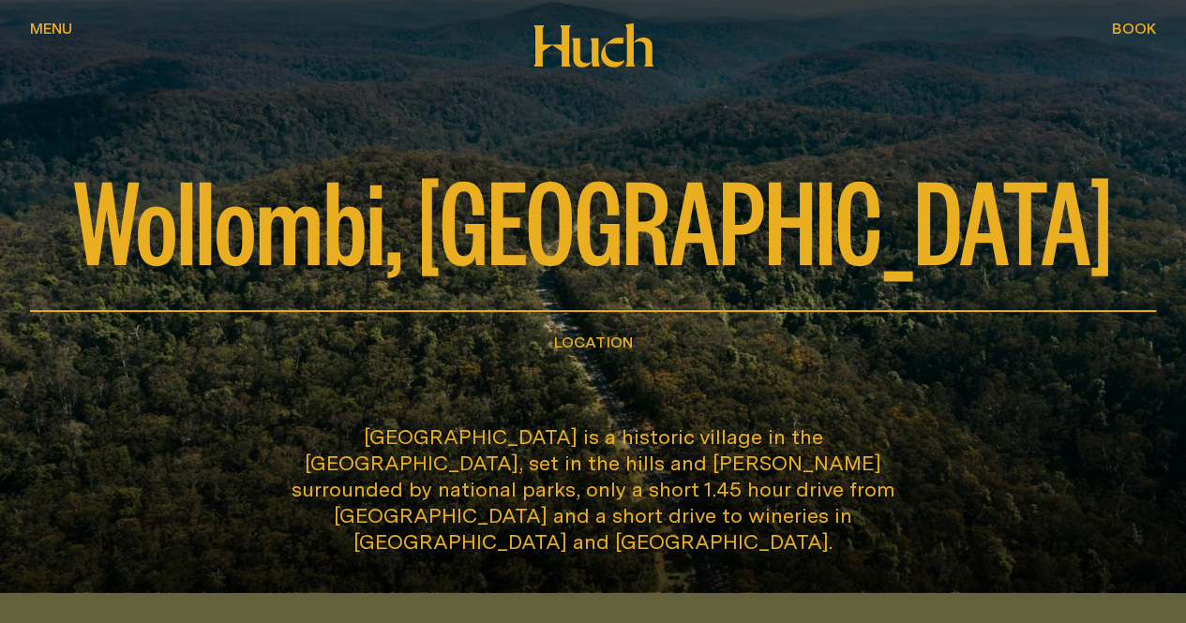
click at [60, 41] on button "Menu Menu" at bounding box center [51, 30] width 42 height 23
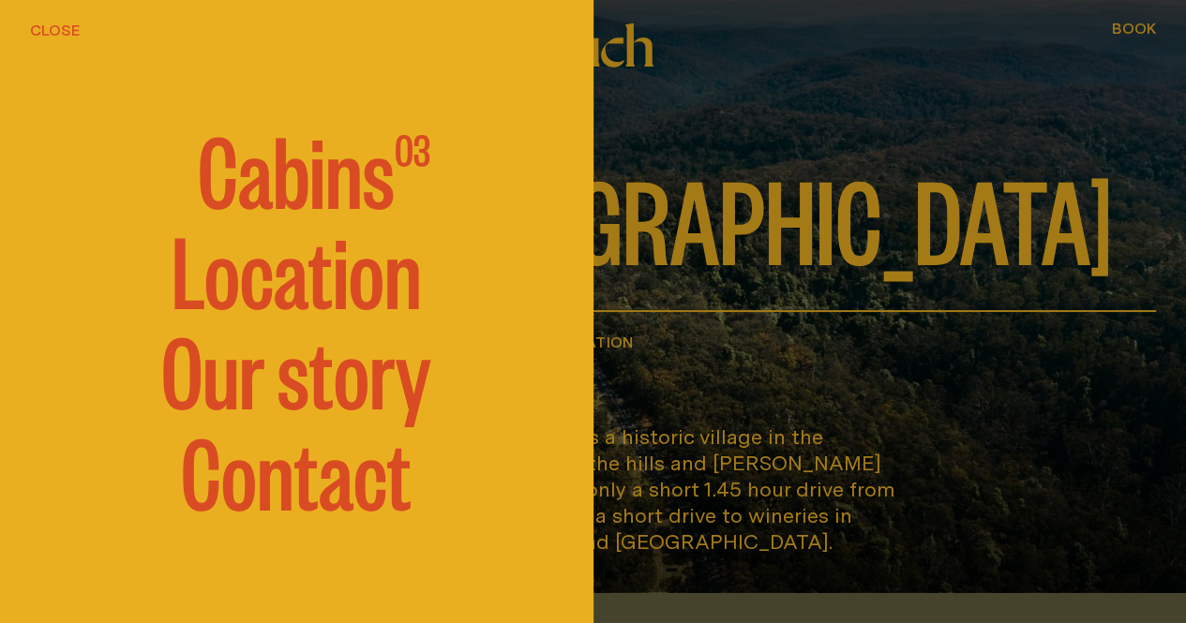
click at [371, 175] on span "Cabins" at bounding box center [296, 168] width 197 height 94
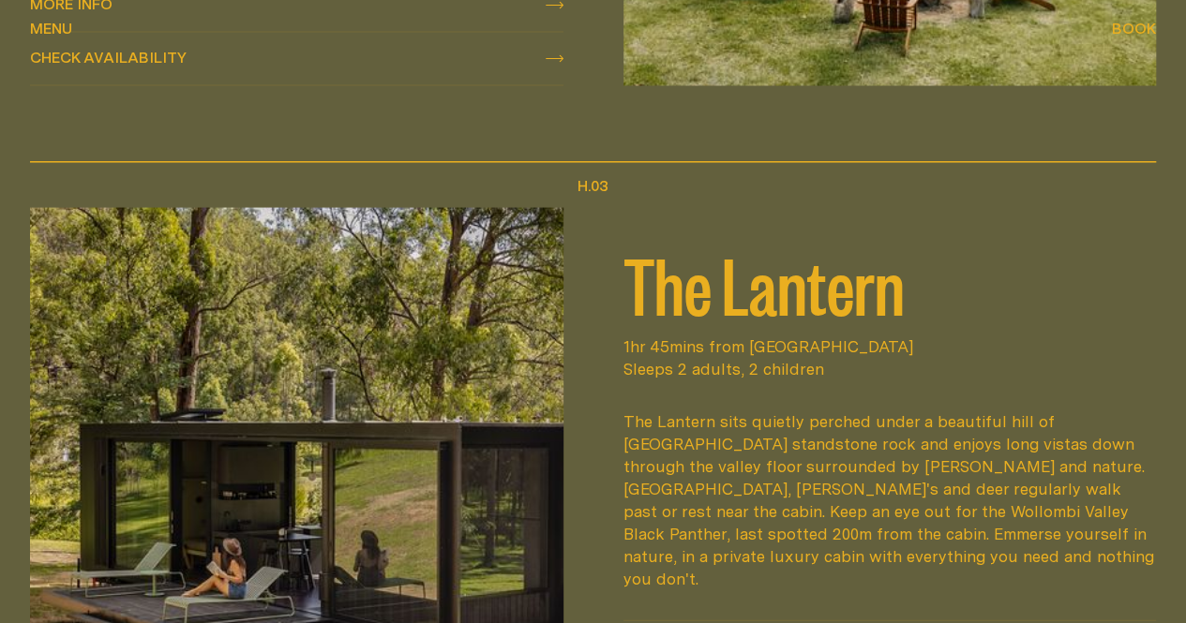
scroll to position [2156, 0]
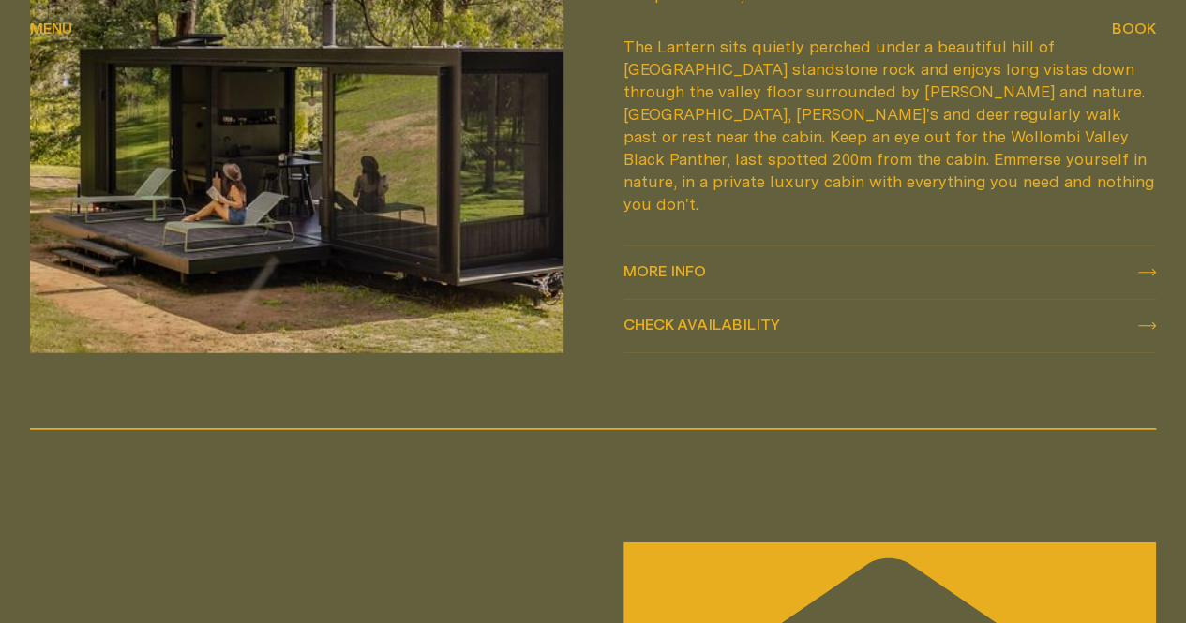
click at [706, 278] on span "More info" at bounding box center [664, 270] width 83 height 15
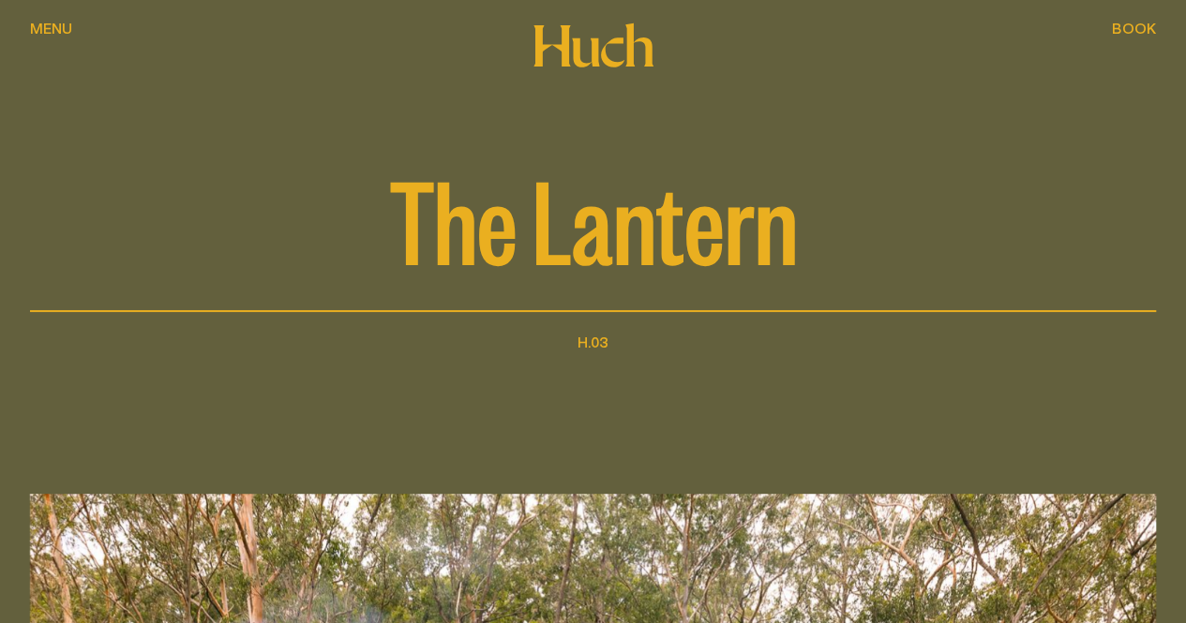
click at [46, 36] on span "Menu" at bounding box center [51, 28] width 42 height 15
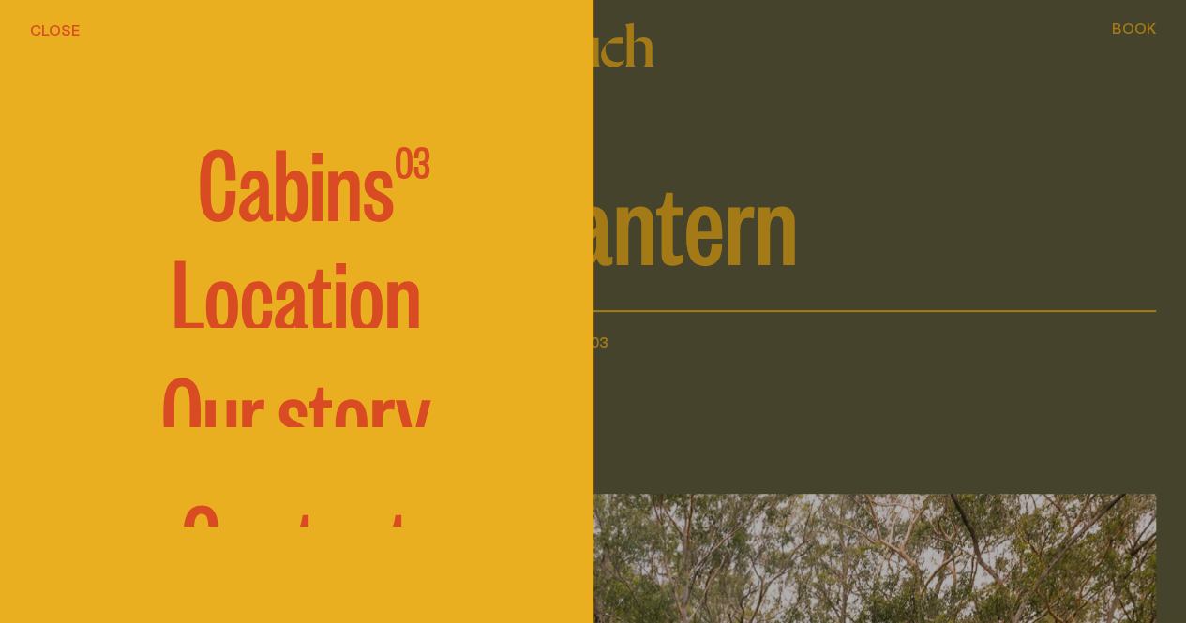
click at [256, 172] on span "Cabins" at bounding box center [296, 180] width 197 height 94
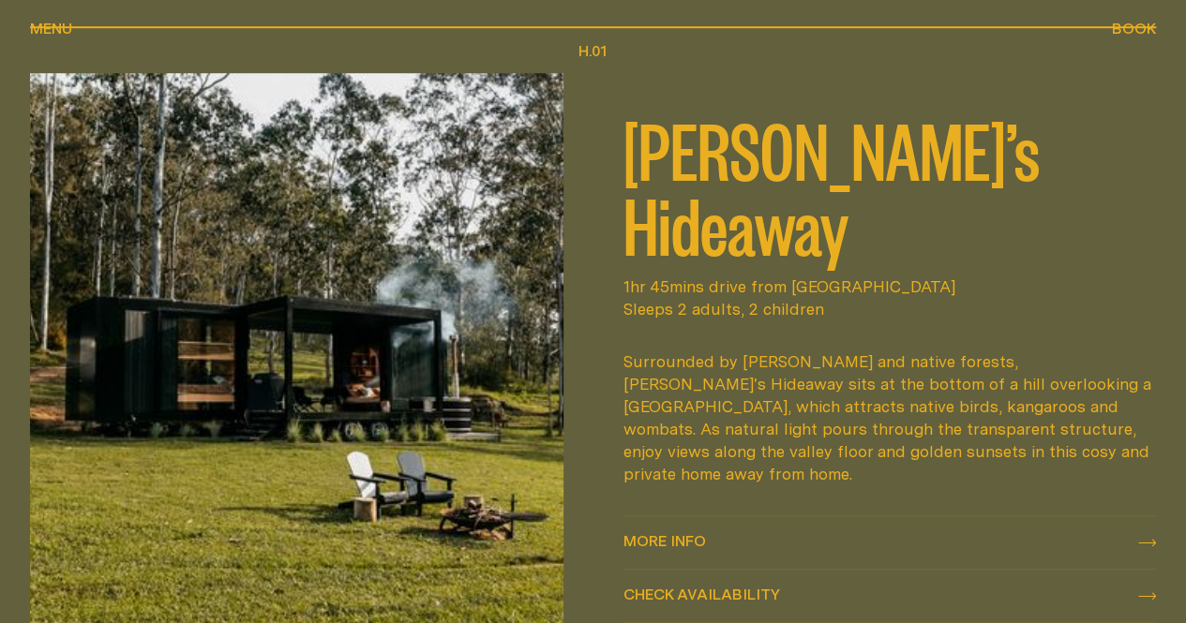
scroll to position [844, 0]
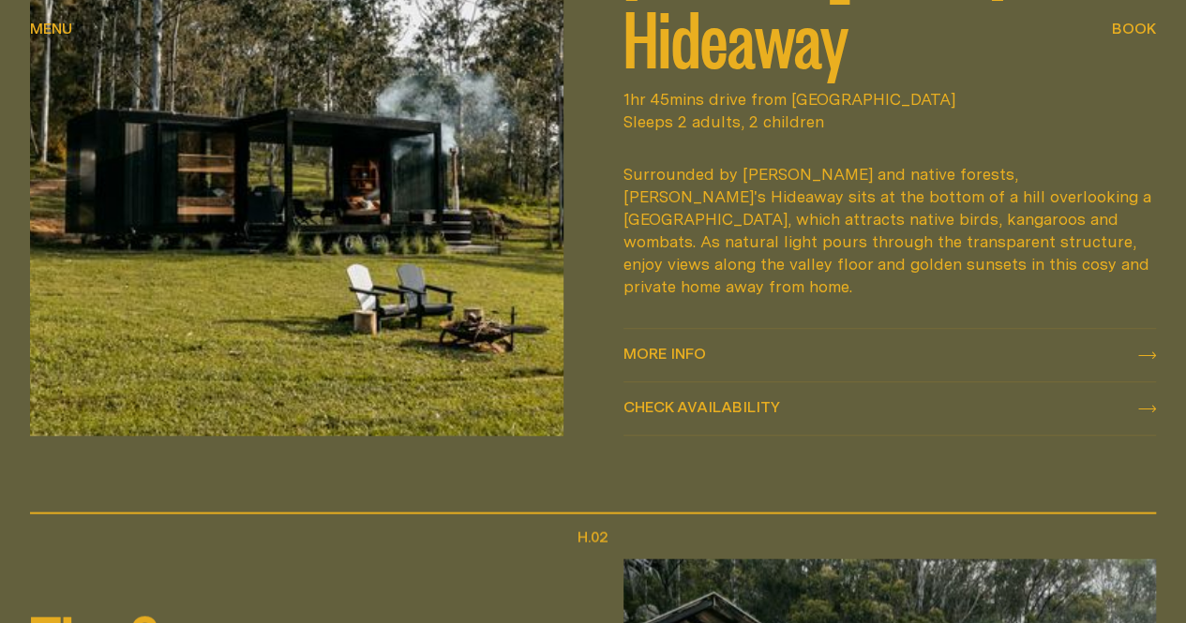
click at [690, 346] on span "More info" at bounding box center [664, 353] width 83 height 15
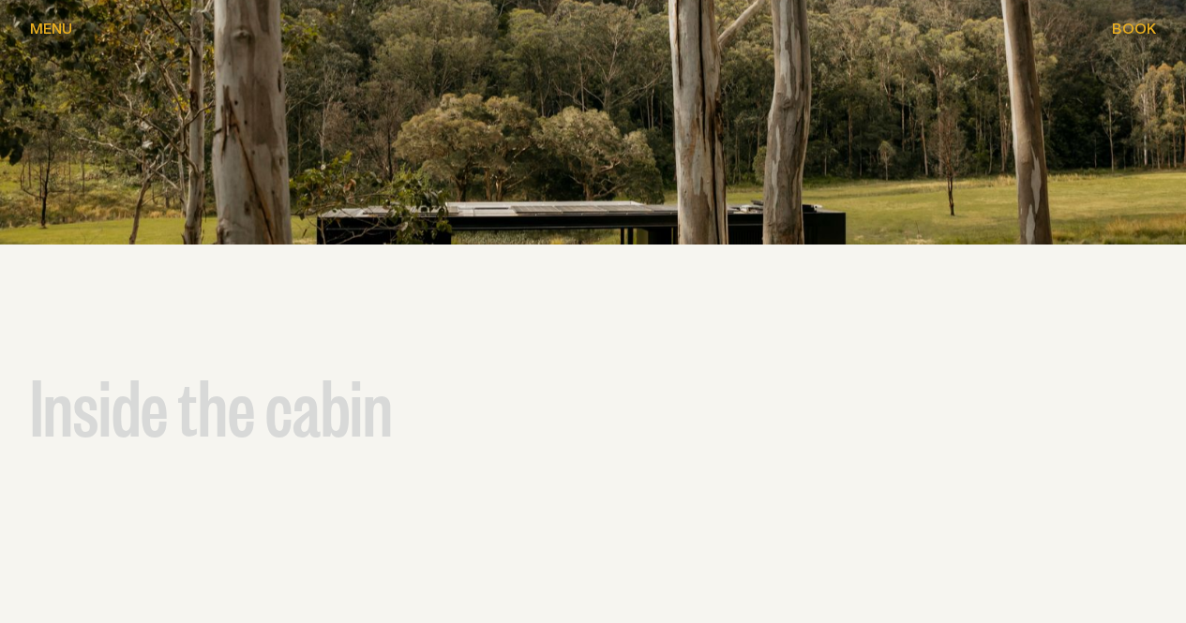
scroll to position [2625, 0]
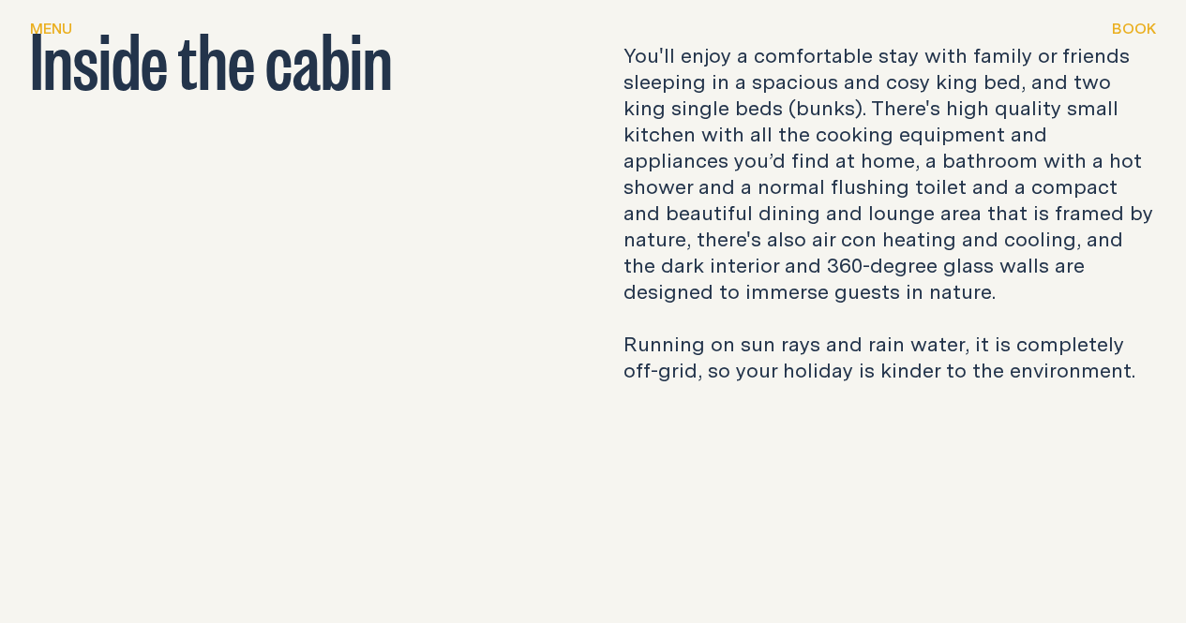
click at [671, 281] on p "You'll enjoy a comfortable stay with family or friends sleeping in a spacious a…" at bounding box center [889, 212] width 533 height 341
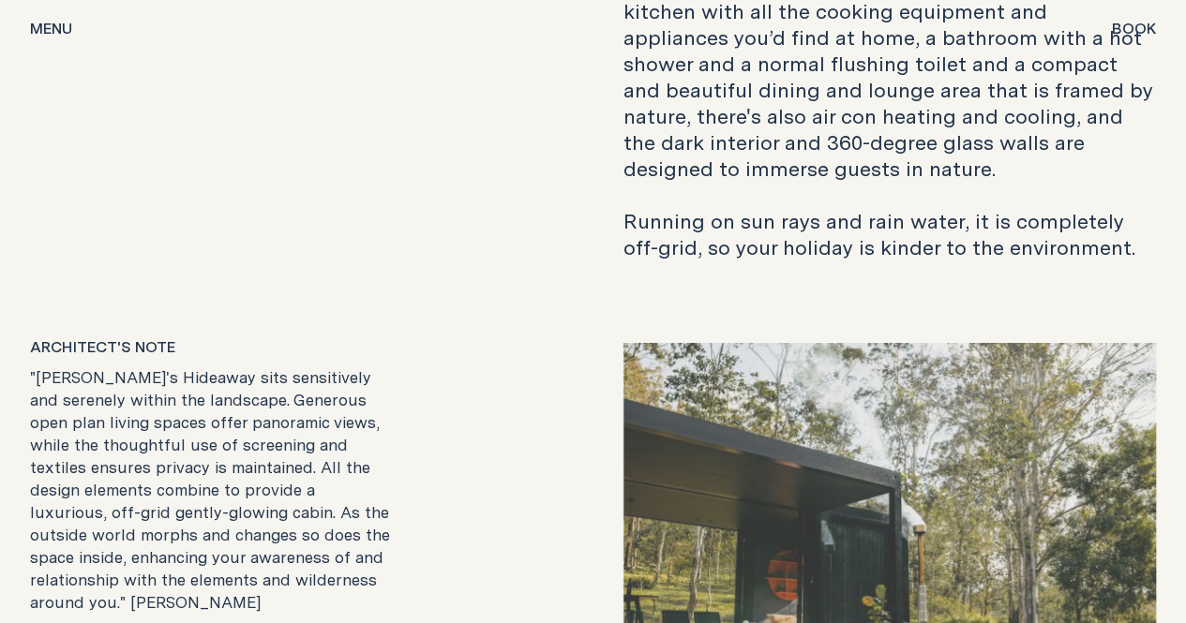
scroll to position [2719, 0]
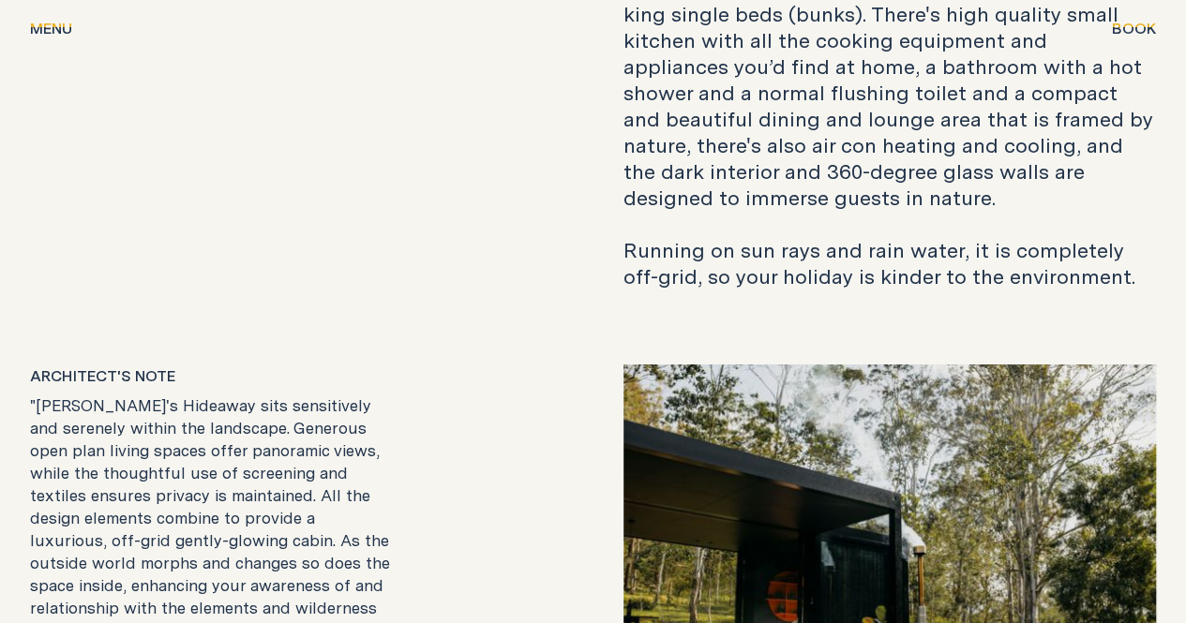
click at [662, 178] on div "You'll enjoy a comfortable stay with family or friends sleeping in a spacious a…" at bounding box center [889, 118] width 533 height 341
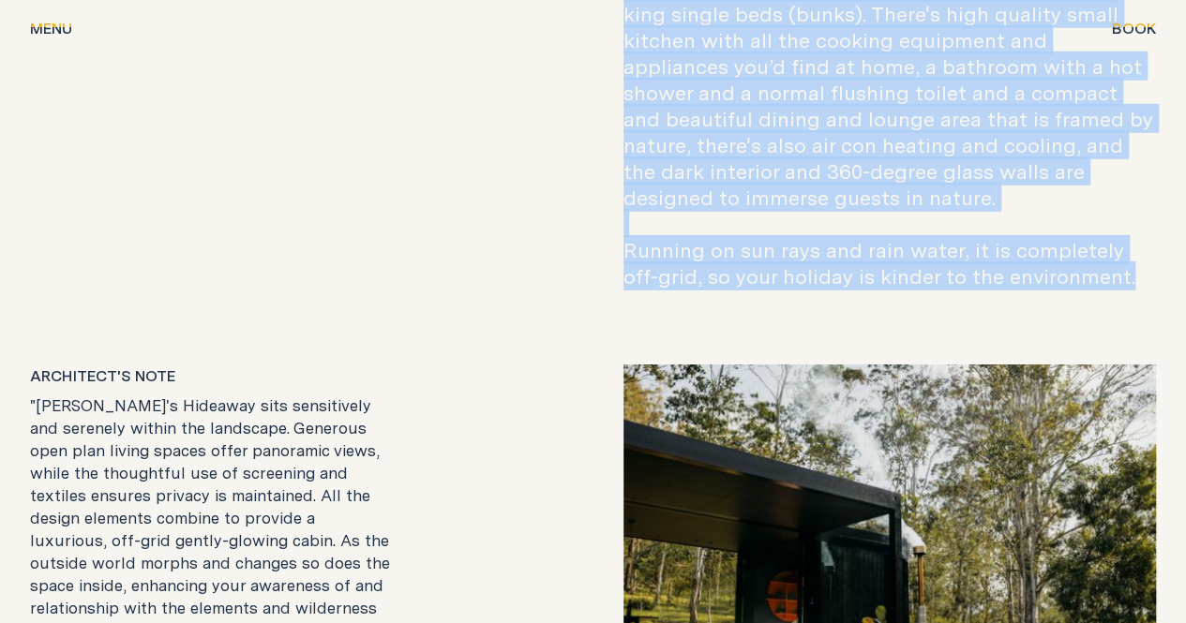
drag, startPoint x: 669, startPoint y: 181, endPoint x: 987, endPoint y: 585, distance: 514.1
click at [987, 290] on p "You'll enjoy a comfortable stay with family or friends sleeping in a spacious a…" at bounding box center [889, 118] width 533 height 341
copy p "You'll enjoy a comfortable stay with family or friends sleeping in a spacious a…"
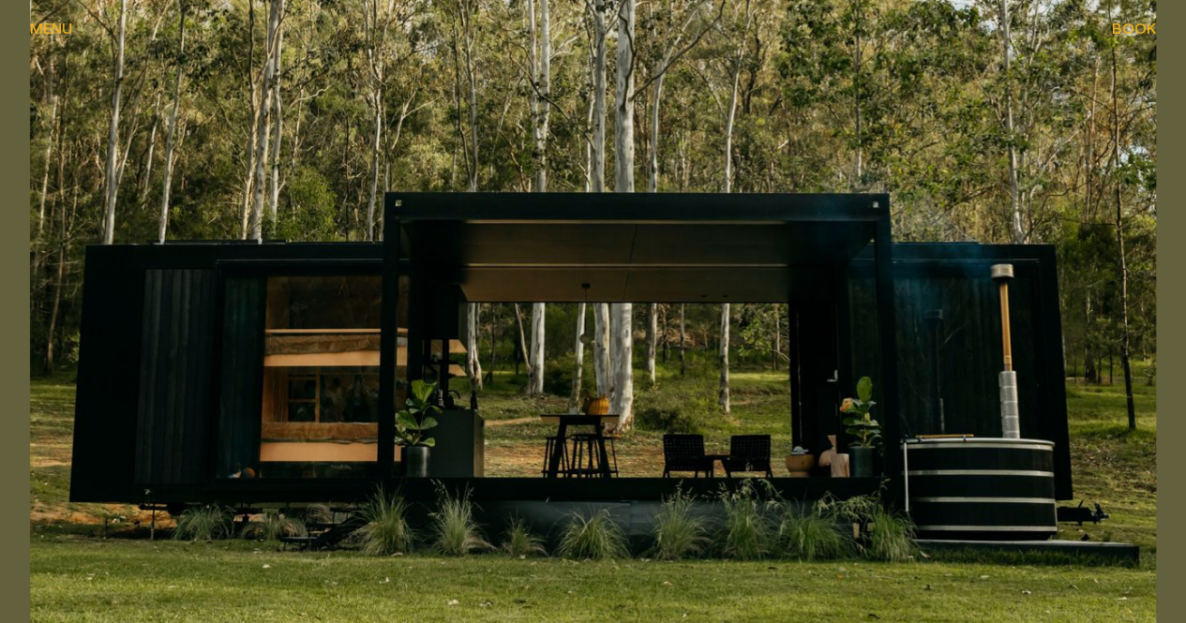
scroll to position [0, 0]
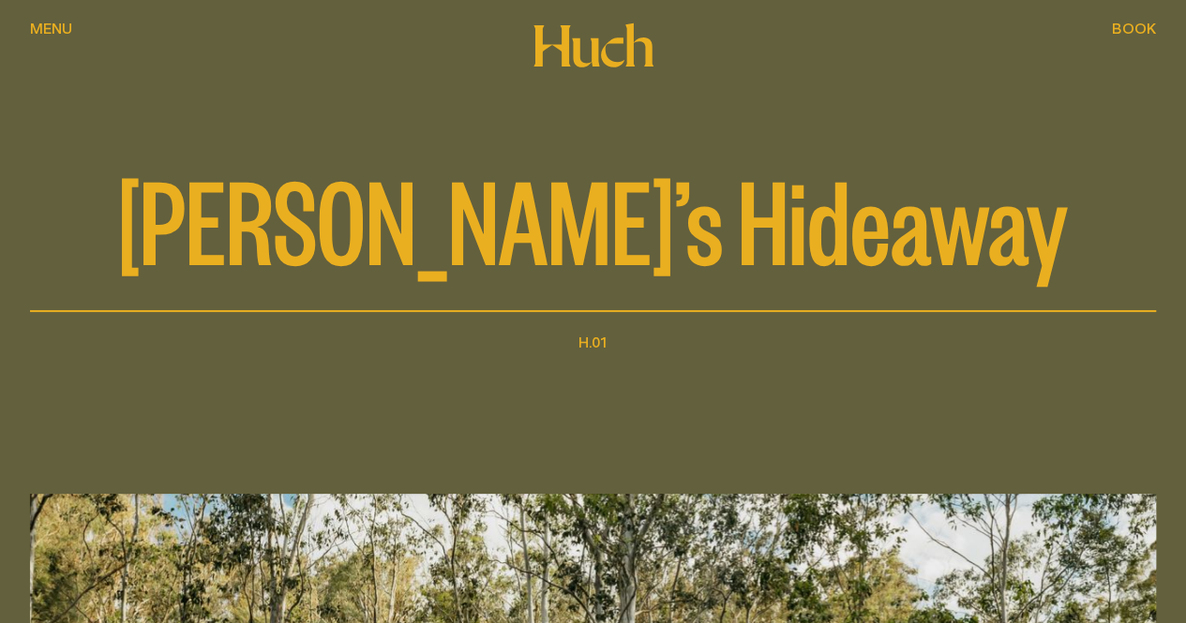
click at [47, 36] on div "Menu Menu" at bounding box center [51, 28] width 42 height 15
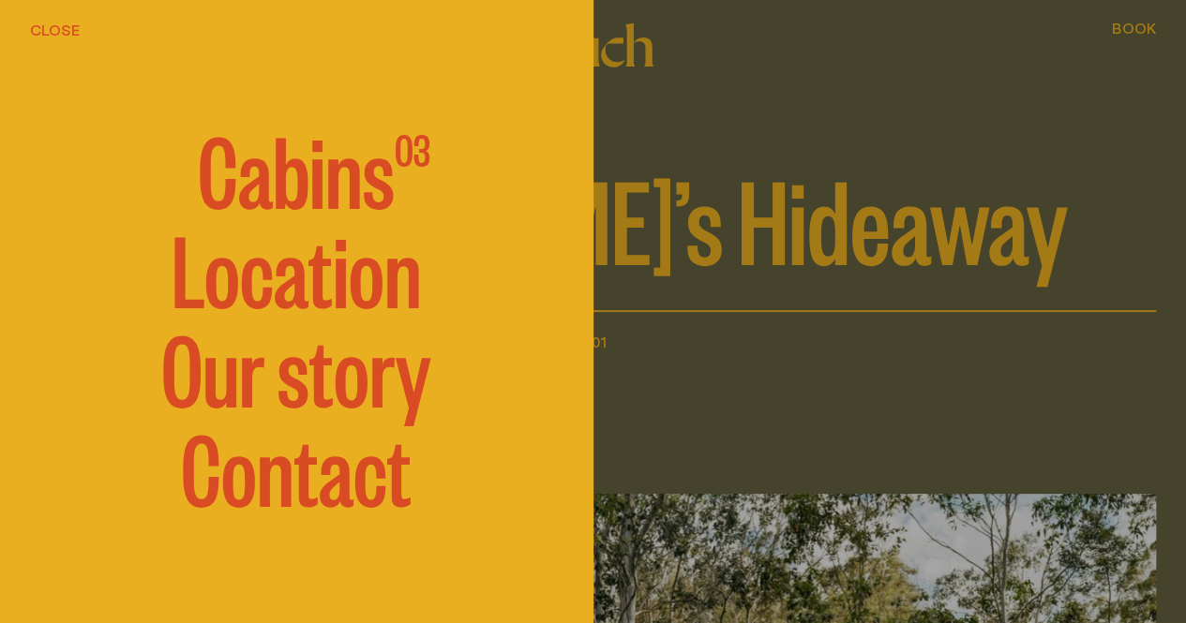
click at [353, 134] on span "Cabins" at bounding box center [296, 168] width 197 height 94
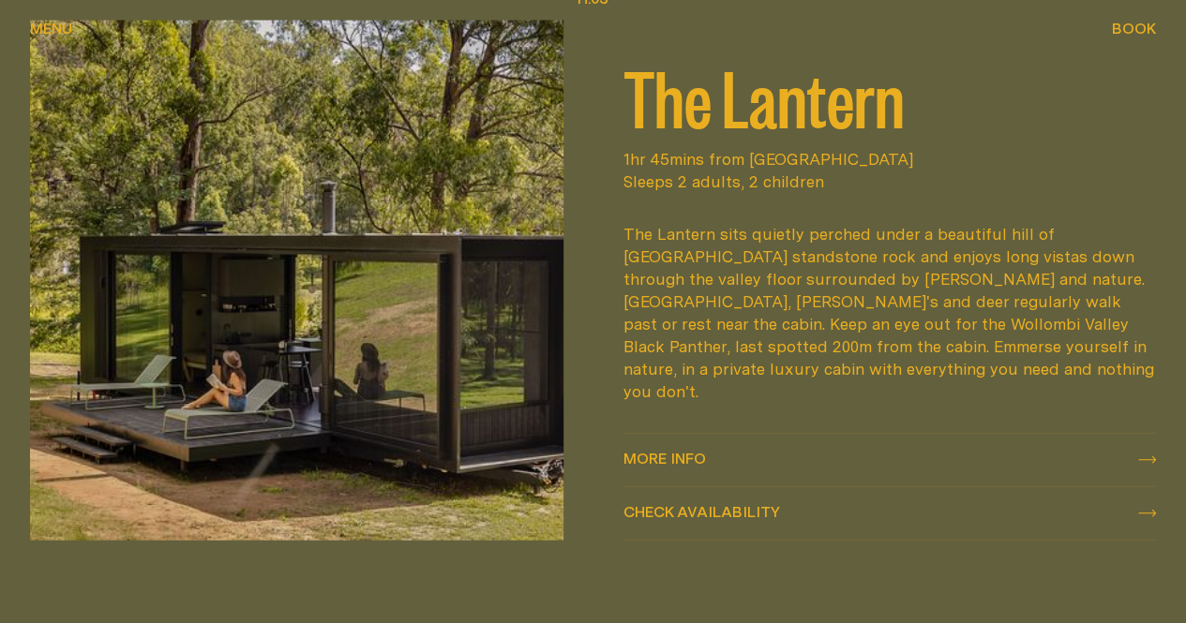
scroll to position [2156, 0]
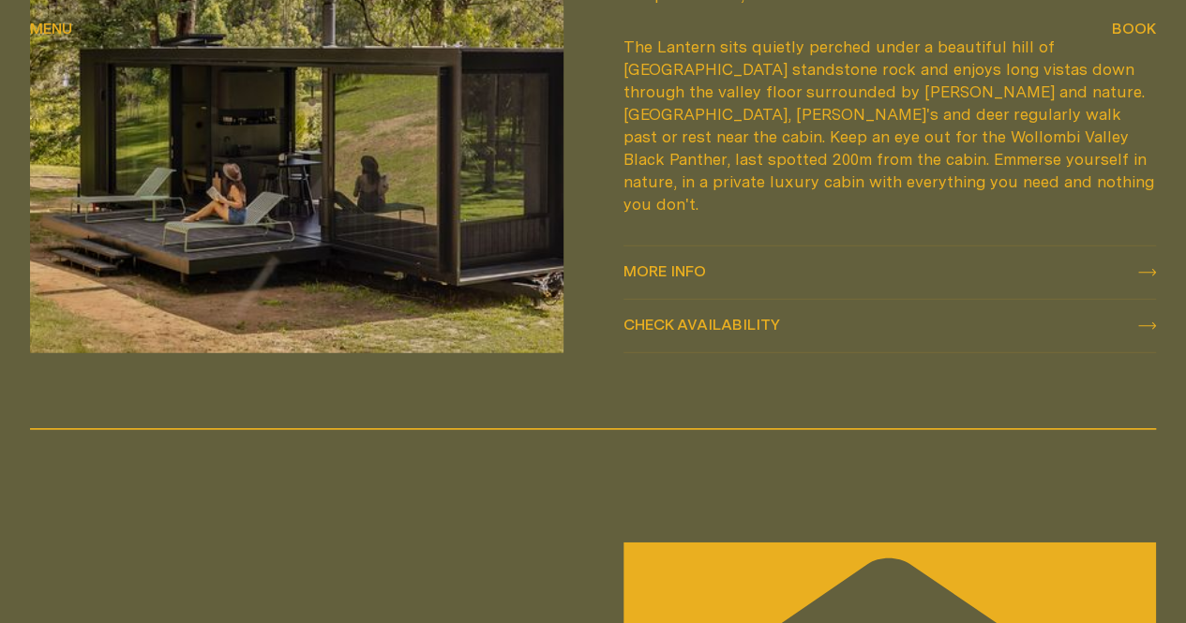
click at [1138, 277] on icon at bounding box center [1147, 273] width 18 height 8
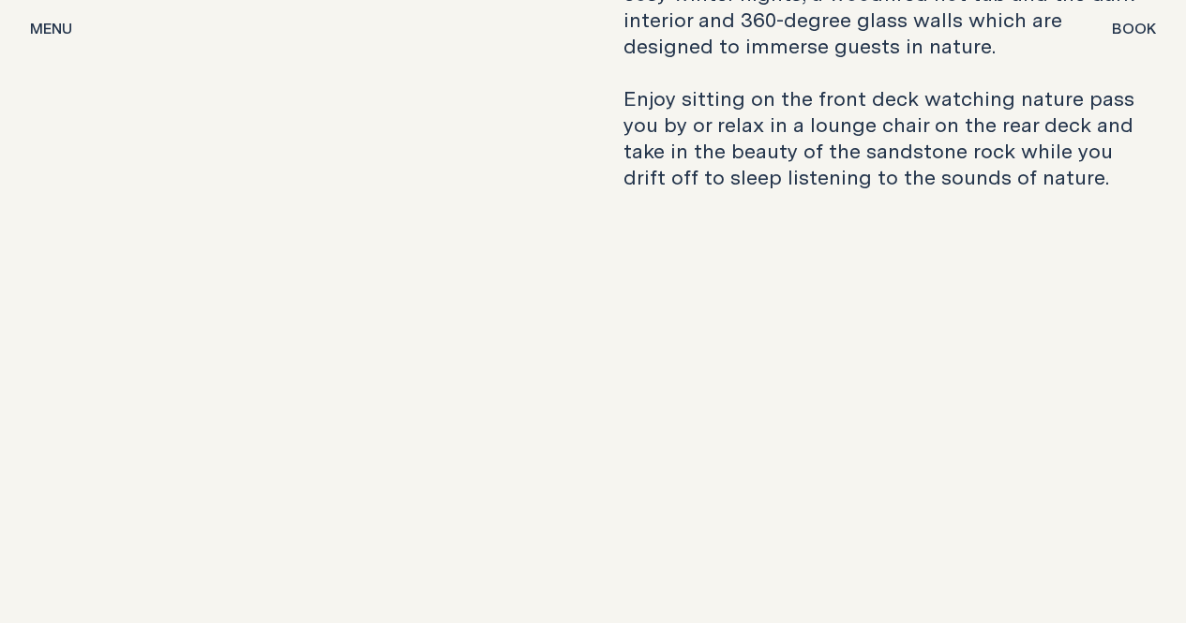
scroll to position [3094, 0]
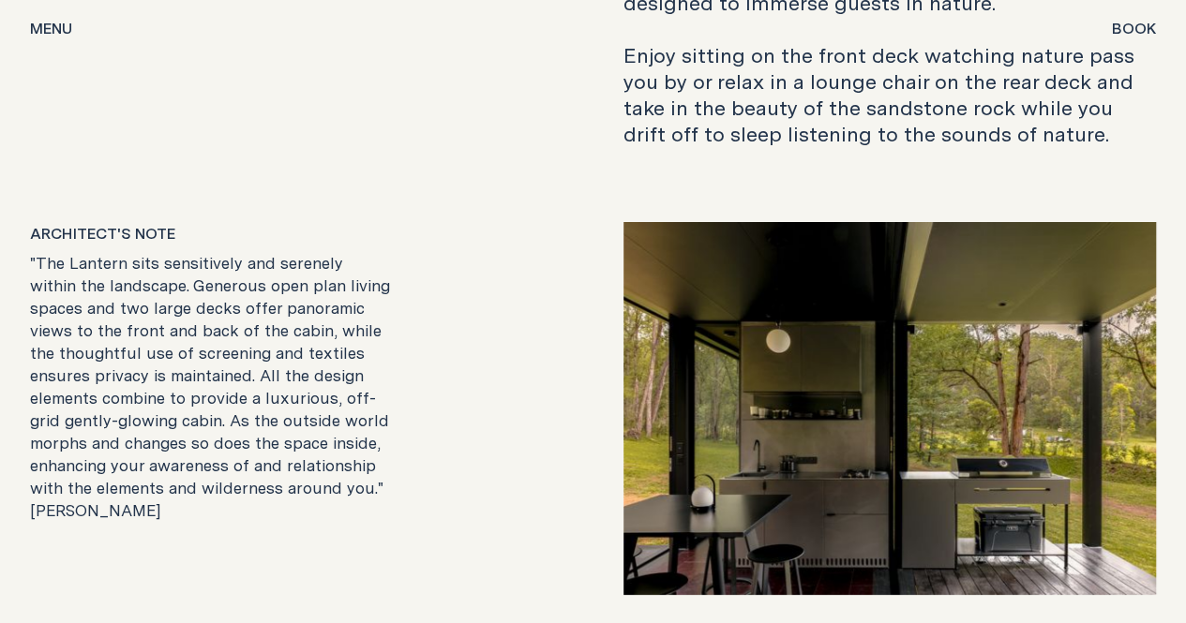
drag, startPoint x: 673, startPoint y: 362, endPoint x: 1046, endPoint y: 461, distance: 386.2
copy p "Enjoy sitting on the front deck watching nature pass you by or relax in a loung…"
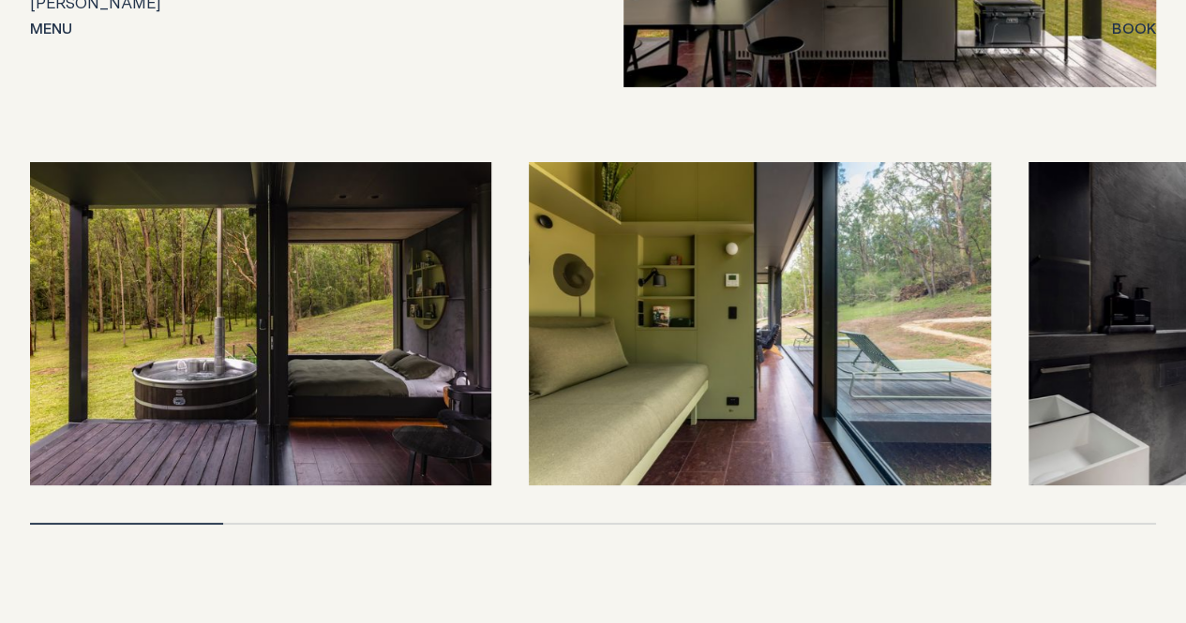
scroll to position [3563, 0]
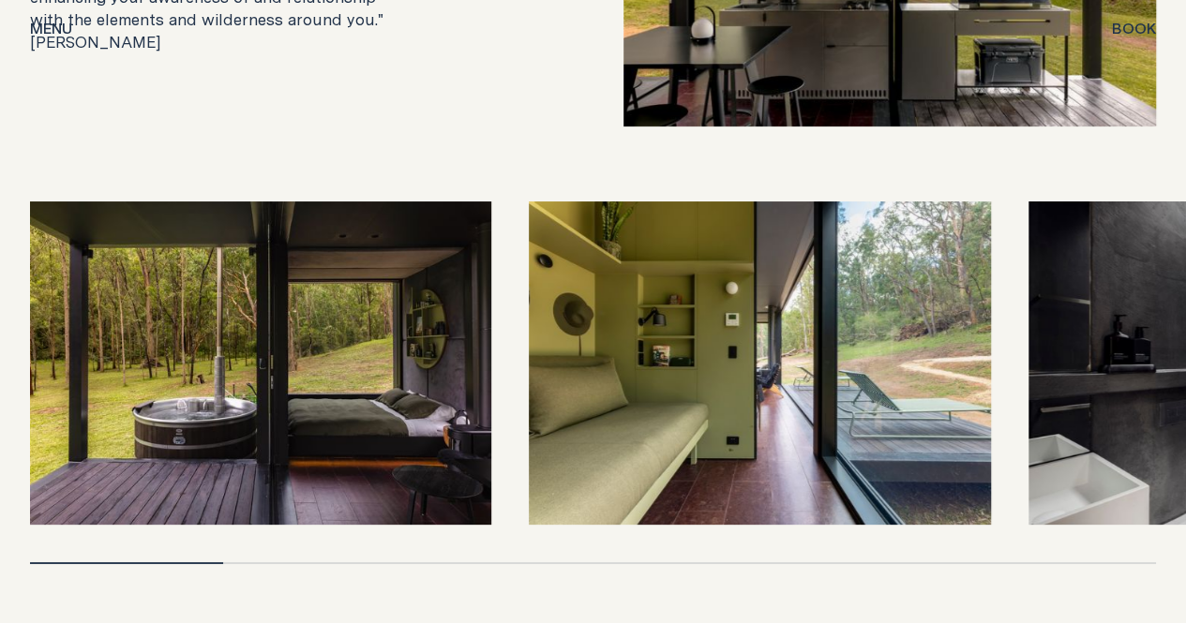
drag, startPoint x: 426, startPoint y: 353, endPoint x: 62, endPoint y: 139, distance: 422.4
copy p ""The Lantern sits sensitively and serenely within the landscape. Generous open …"
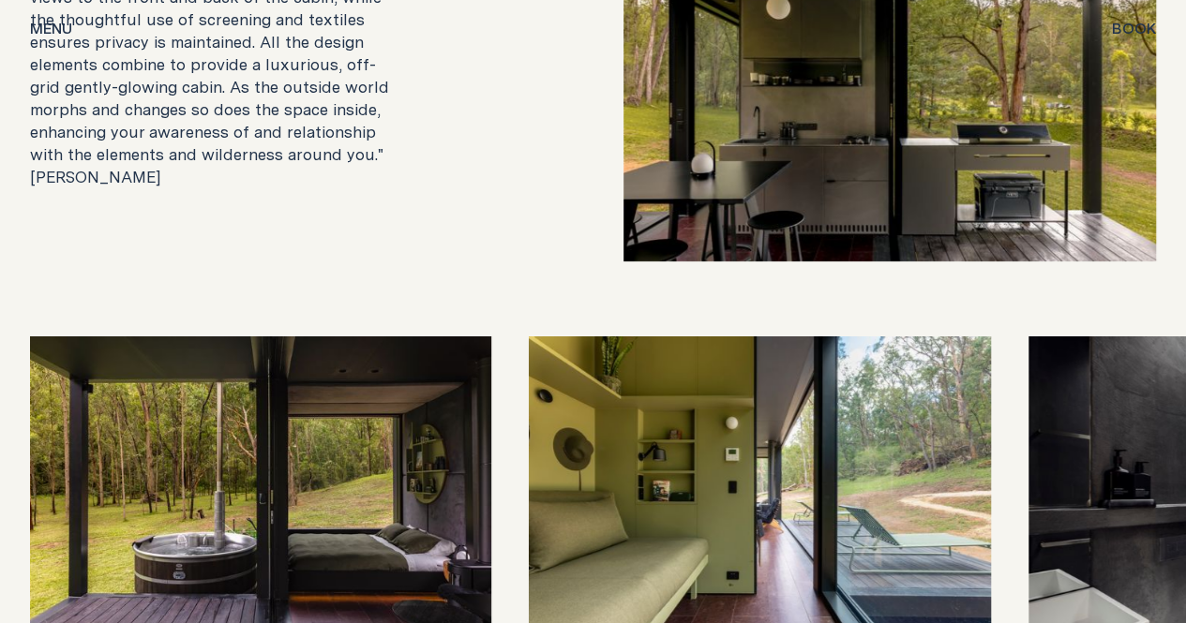
scroll to position [3282, 0]
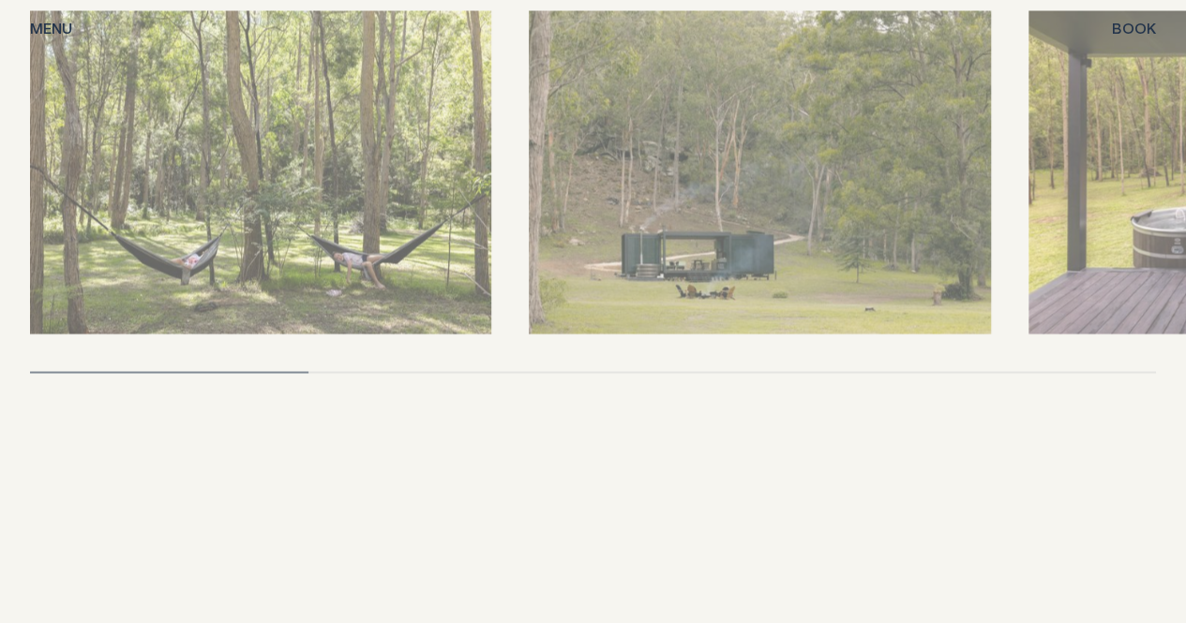
scroll to position [5813, 0]
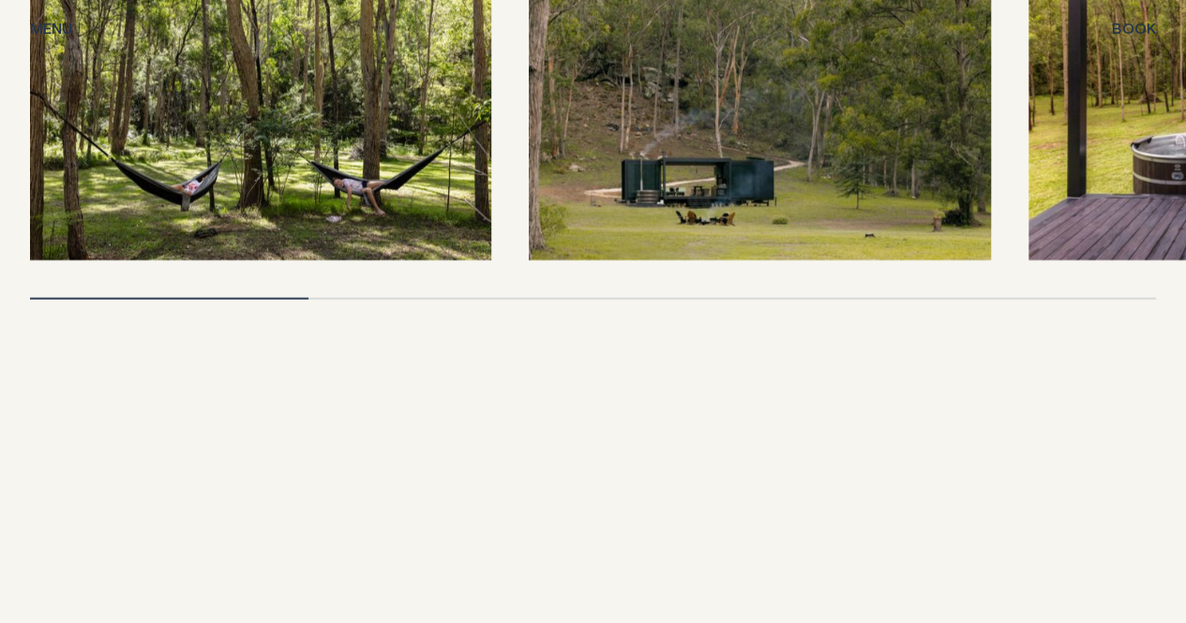
drag, startPoint x: 891, startPoint y: 280, endPoint x: 707, endPoint y: 128, distance: 238.4
copy p "The land surrounding the cabin is yours to explore. From rambles in acres of pr…"
